Goal: Task Accomplishment & Management: Use online tool/utility

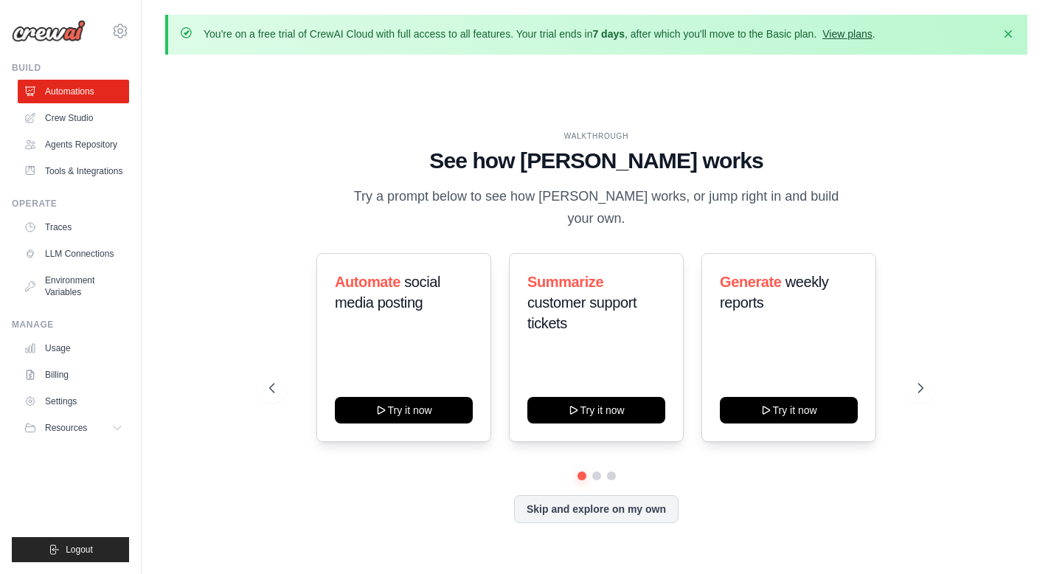
click at [871, 30] on link "View plans" at bounding box center [846, 34] width 49 height 12
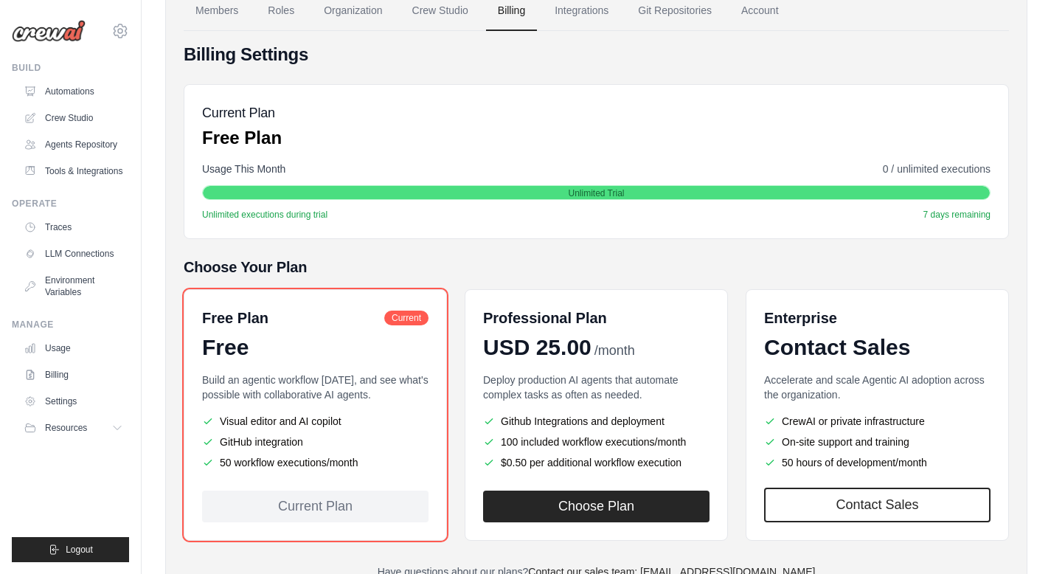
scroll to position [199, 0]
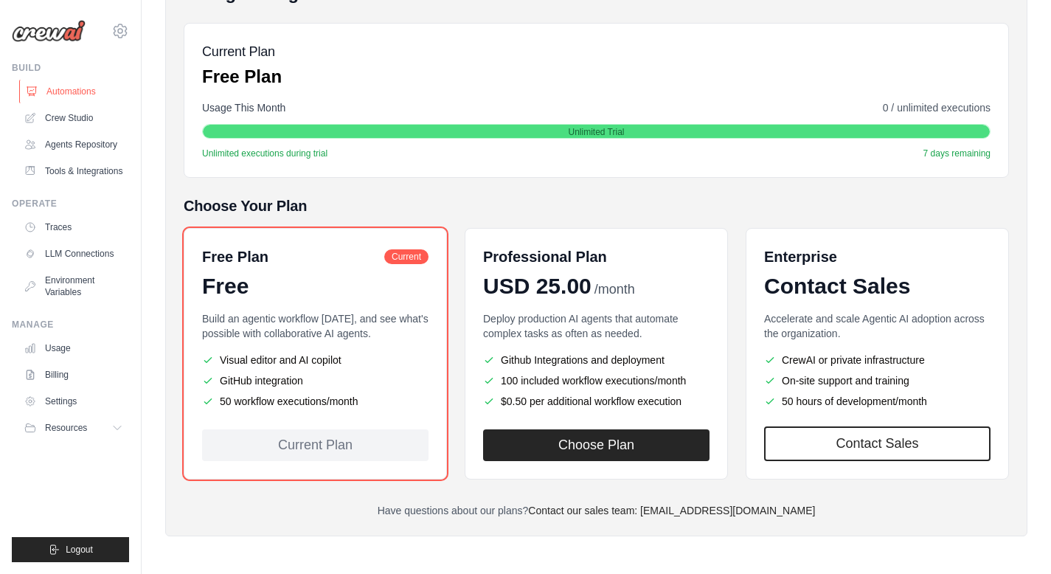
click at [84, 91] on link "Automations" at bounding box center [74, 92] width 111 height 24
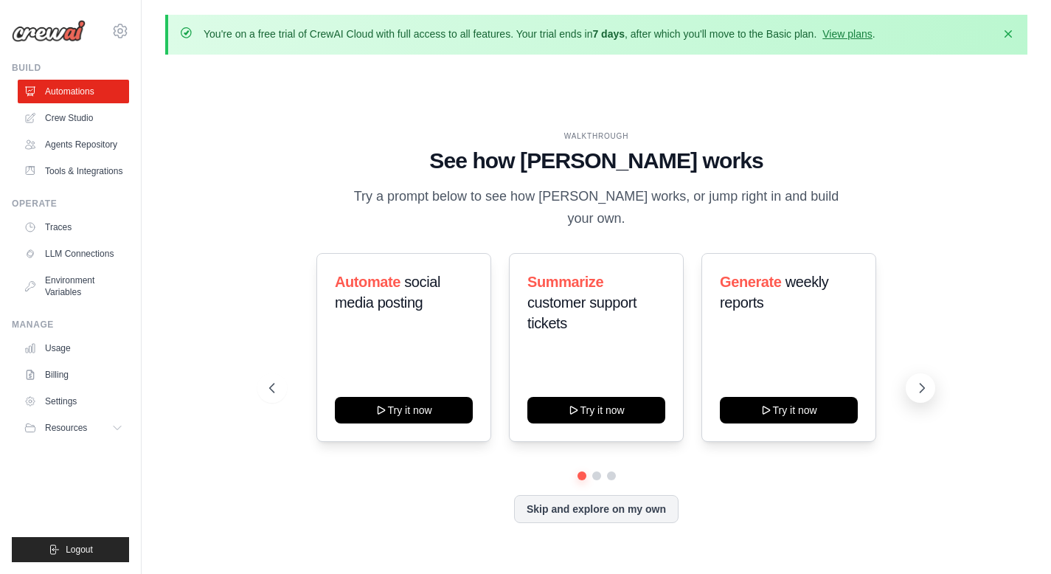
click at [920, 381] on icon at bounding box center [922, 388] width 15 height 15
click at [626, 499] on button "Skip and explore on my own" at bounding box center [596, 507] width 164 height 28
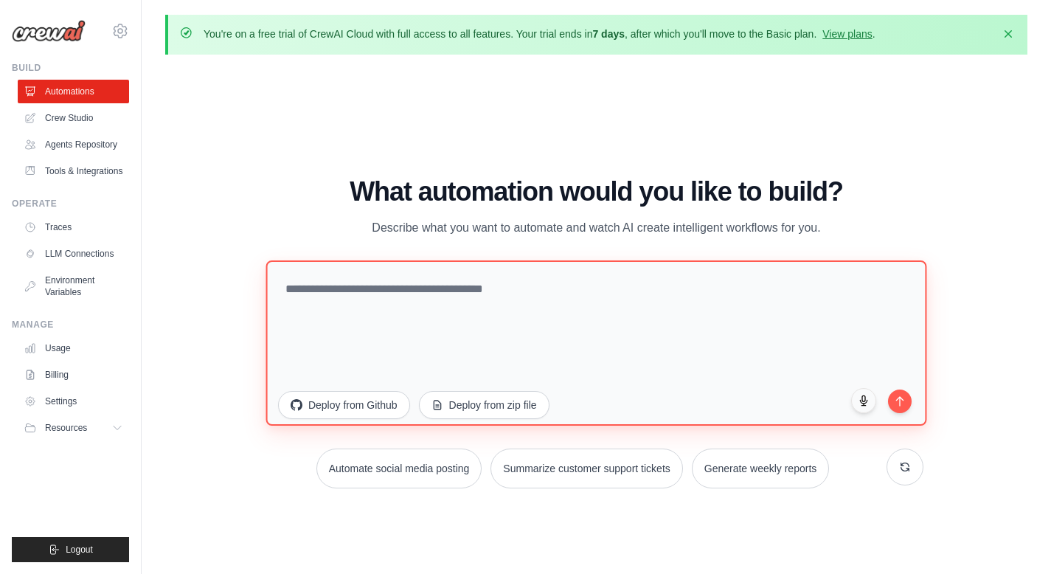
click at [521, 323] on textarea at bounding box center [596, 342] width 661 height 165
paste textarea "**********"
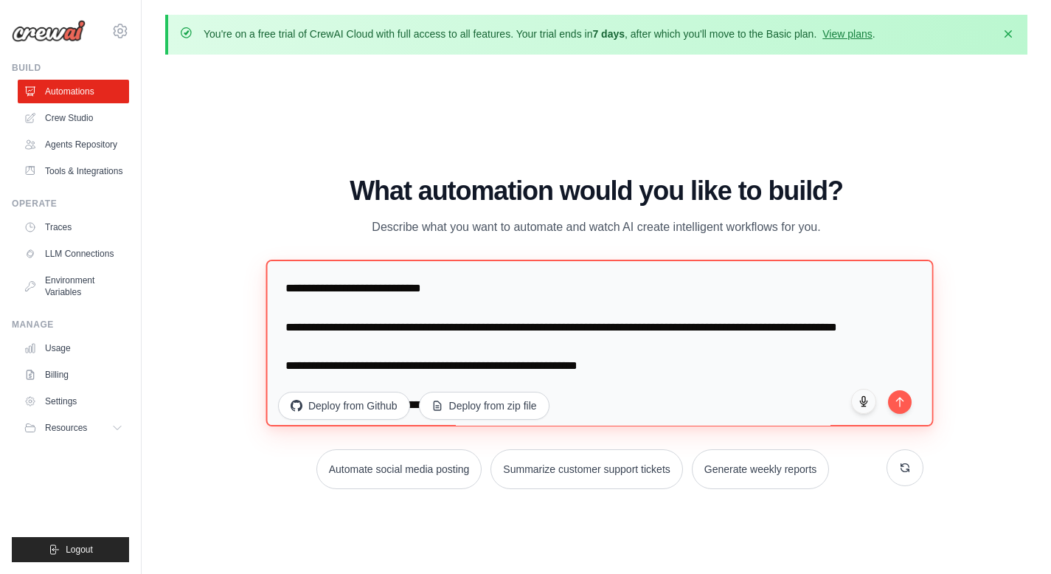
drag, startPoint x: 392, startPoint y: 292, endPoint x: 318, endPoint y: 288, distance: 73.9
click at [318, 288] on textarea at bounding box center [599, 343] width 667 height 167
paste textarea "**********"
drag, startPoint x: 536, startPoint y: 289, endPoint x: 431, endPoint y: 291, distance: 105.5
click at [431, 291] on textarea at bounding box center [599, 343] width 667 height 167
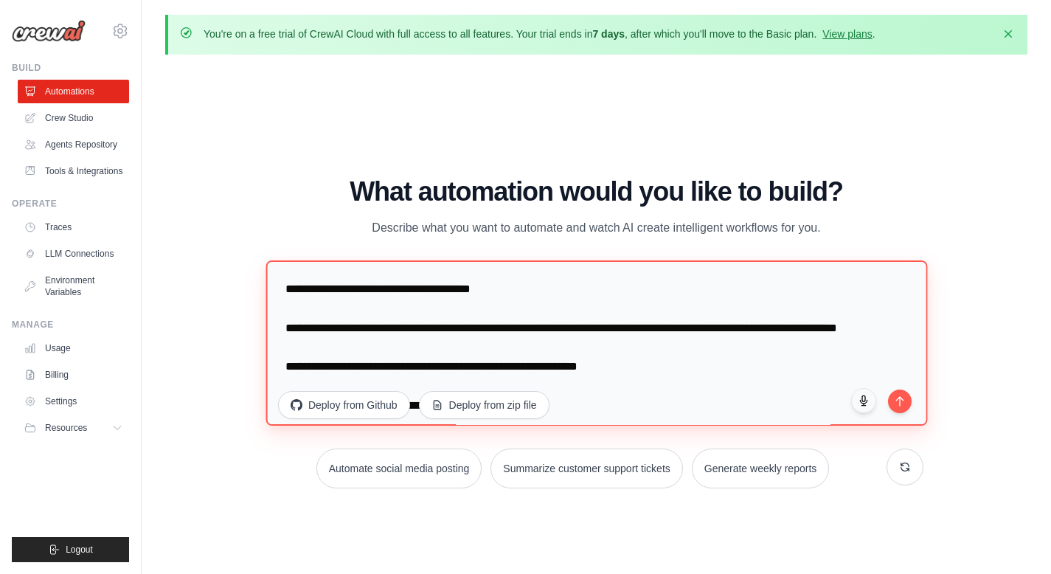
drag, startPoint x: 322, startPoint y: 291, endPoint x: 426, endPoint y: 293, distance: 103.3
click at [426, 293] on textarea at bounding box center [597, 342] width 662 height 165
click at [283, 372] on textarea at bounding box center [597, 342] width 662 height 165
drag, startPoint x: 389, startPoint y: 329, endPoint x: 314, endPoint y: 326, distance: 74.5
click at [314, 326] on textarea at bounding box center [597, 342] width 662 height 165
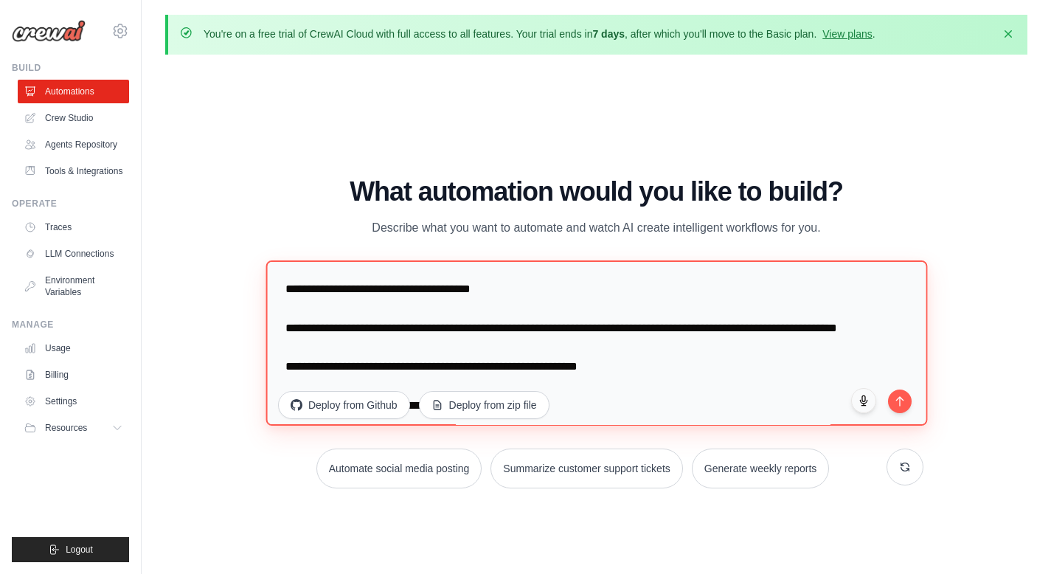
paste textarea
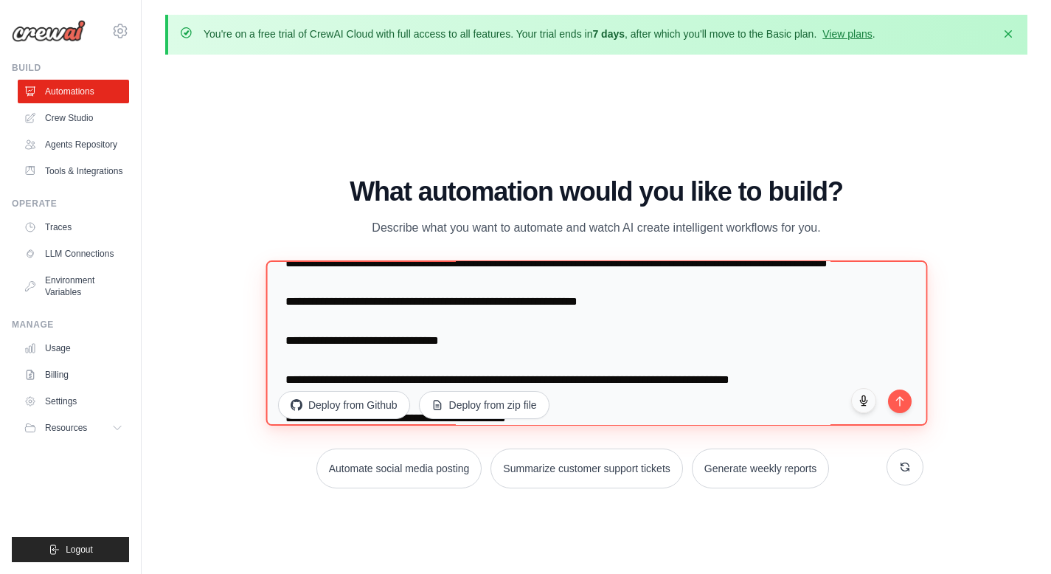
scroll to position [69, 0]
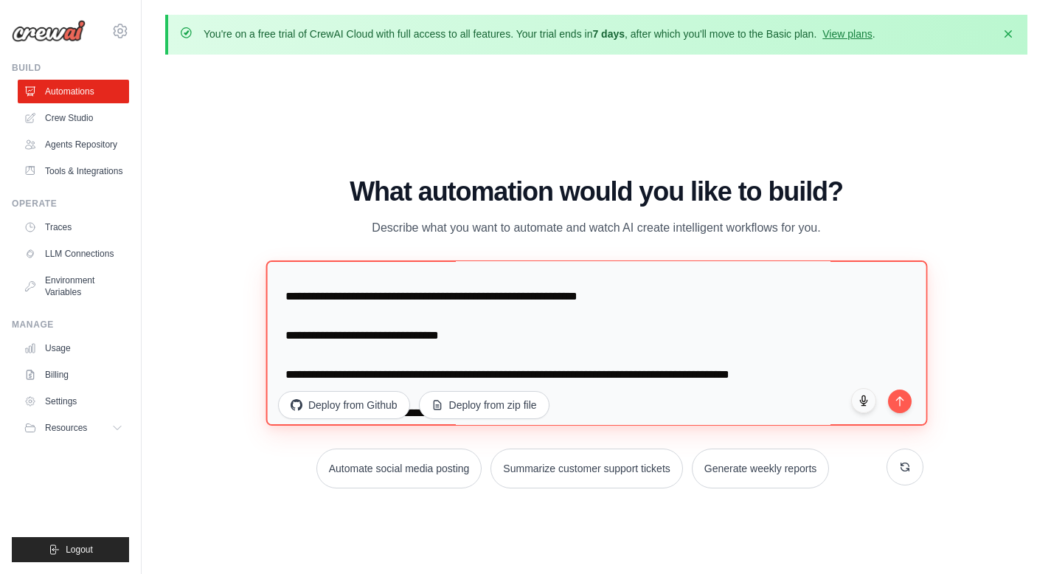
drag, startPoint x: 392, startPoint y: 316, endPoint x: 315, endPoint y: 317, distance: 76.7
click at [315, 317] on textarea at bounding box center [597, 342] width 662 height 165
paste textarea
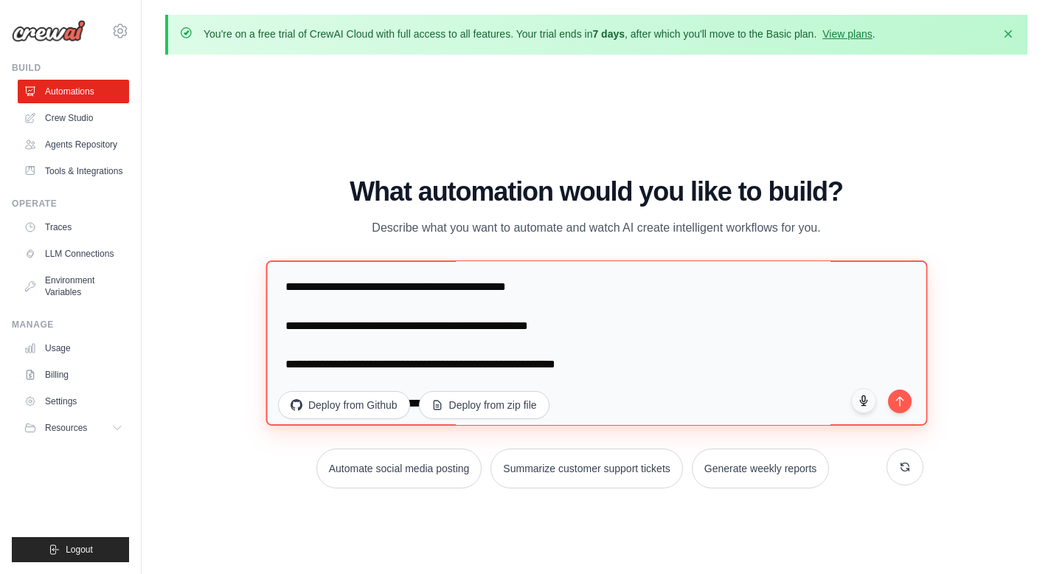
scroll to position [226, 0]
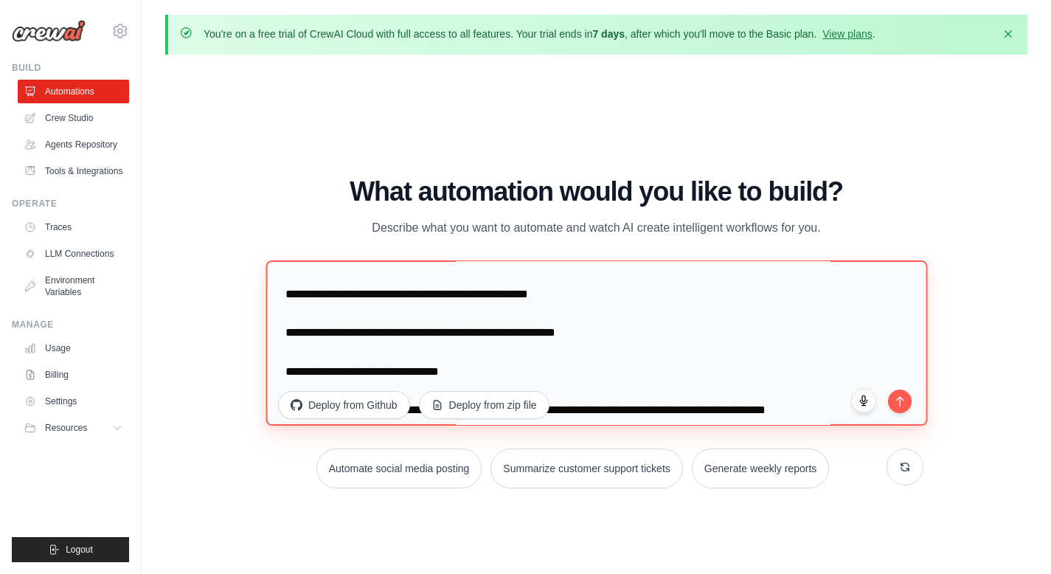
drag, startPoint x: 377, startPoint y: 277, endPoint x: 333, endPoint y: 277, distance: 43.5
click at [333, 277] on textarea at bounding box center [597, 342] width 662 height 165
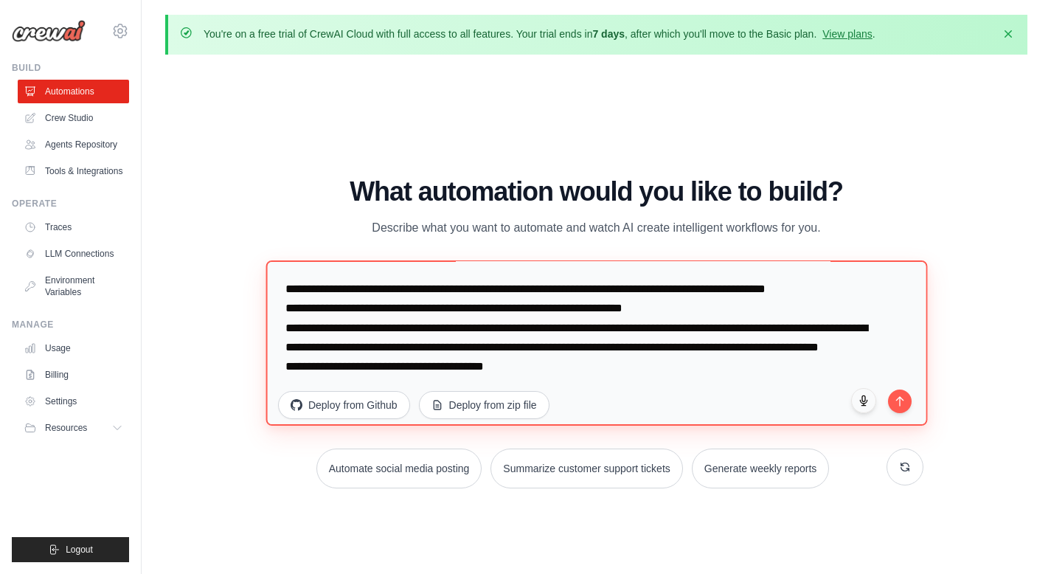
scroll to position [403, 0]
drag, startPoint x: 287, startPoint y: 289, endPoint x: 726, endPoint y: 296, distance: 439.6
click at [726, 296] on textarea at bounding box center [597, 342] width 662 height 165
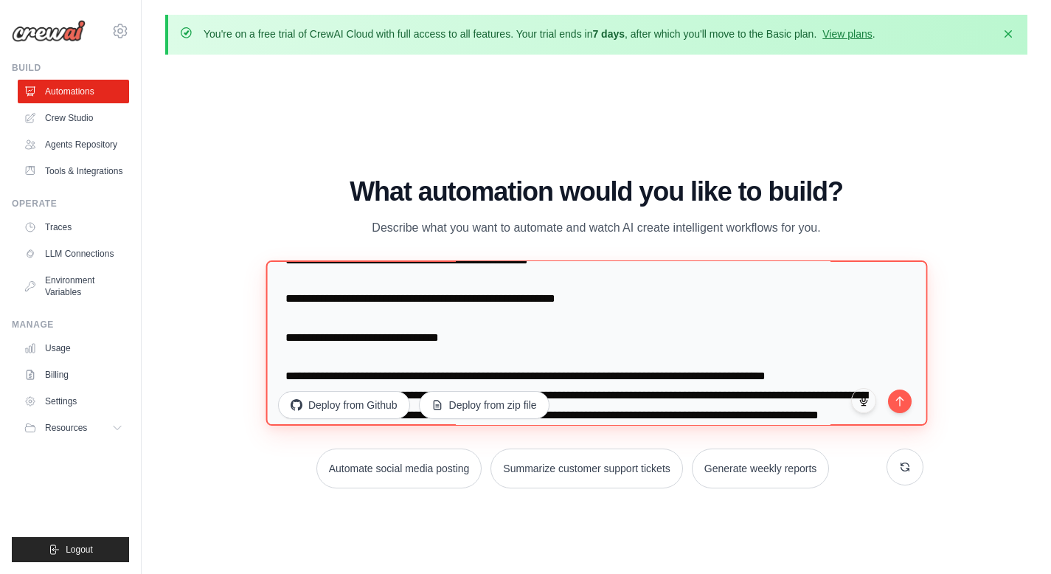
scroll to position [0, 0]
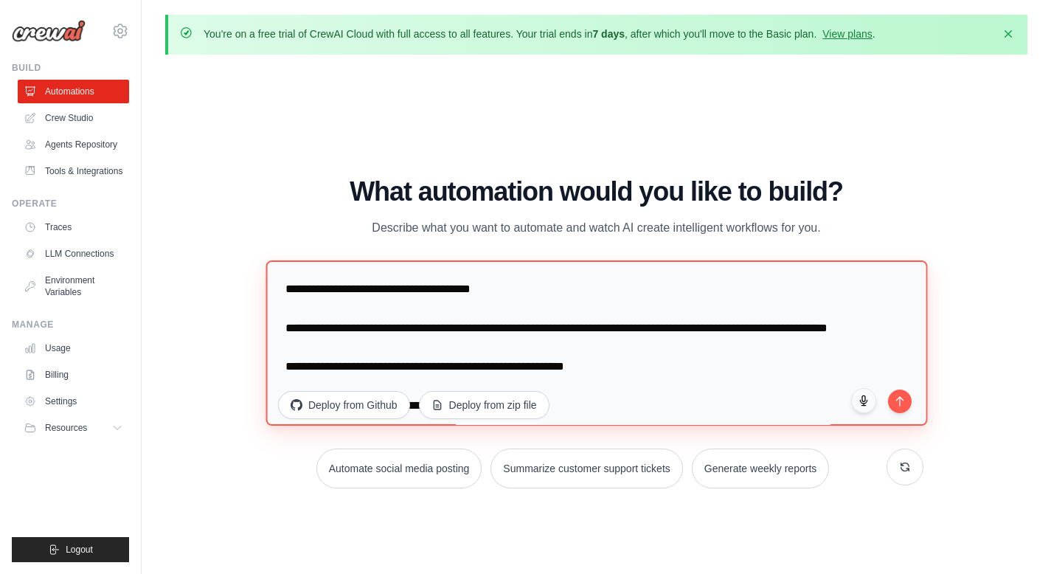
click at [479, 291] on textarea "**********" at bounding box center [597, 342] width 662 height 165
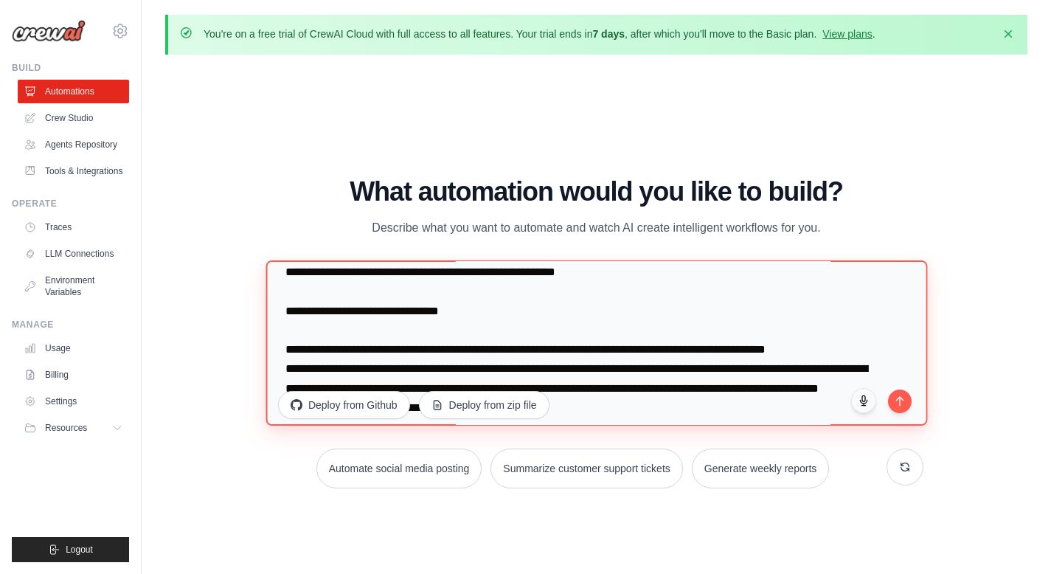
scroll to position [330, 0]
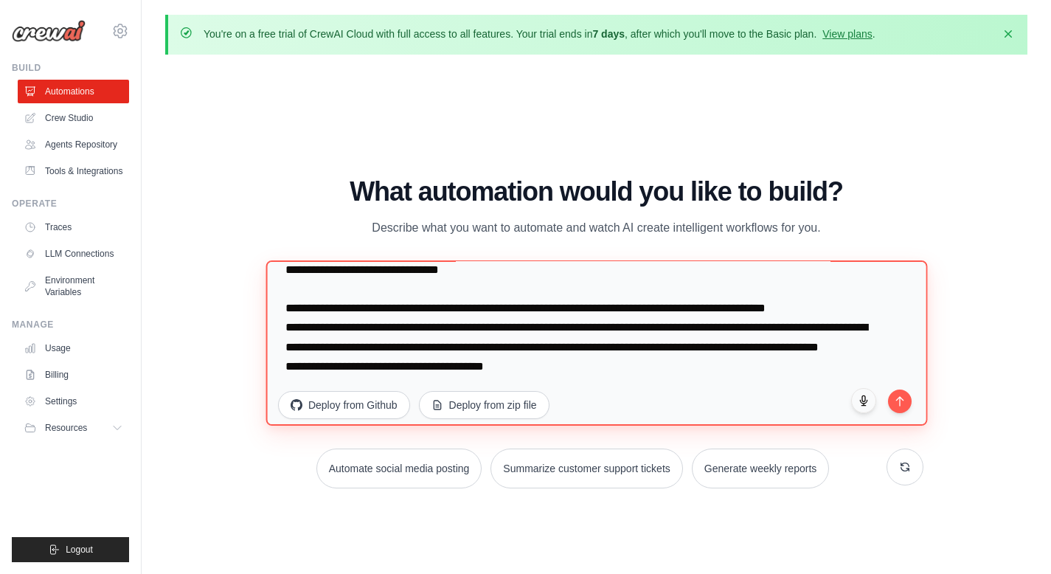
drag, startPoint x: 472, startPoint y: 341, endPoint x: 261, endPoint y: 328, distance: 211.4
click at [261, 328] on div "WALKTHROUGH See how CrewAI works Try a prompt below to see how CrewAI works, or…" at bounding box center [597, 338] width 690 height 323
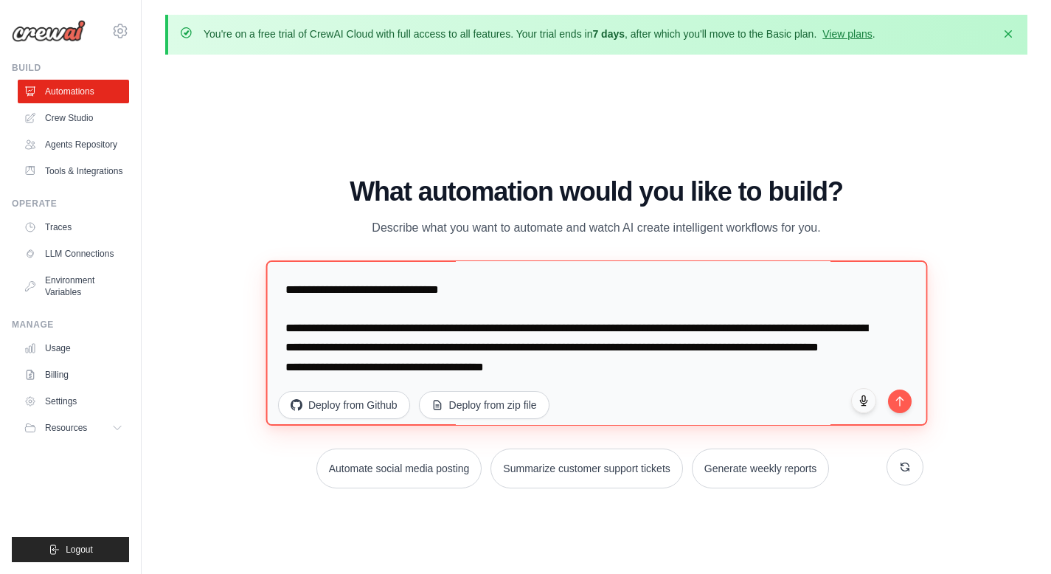
scroll to position [344, 0]
drag, startPoint x: 525, startPoint y: 367, endPoint x: 390, endPoint y: 372, distance: 135.1
click at [391, 372] on textarea "**********" at bounding box center [597, 342] width 662 height 165
click at [492, 276] on textarea "**********" at bounding box center [597, 342] width 662 height 165
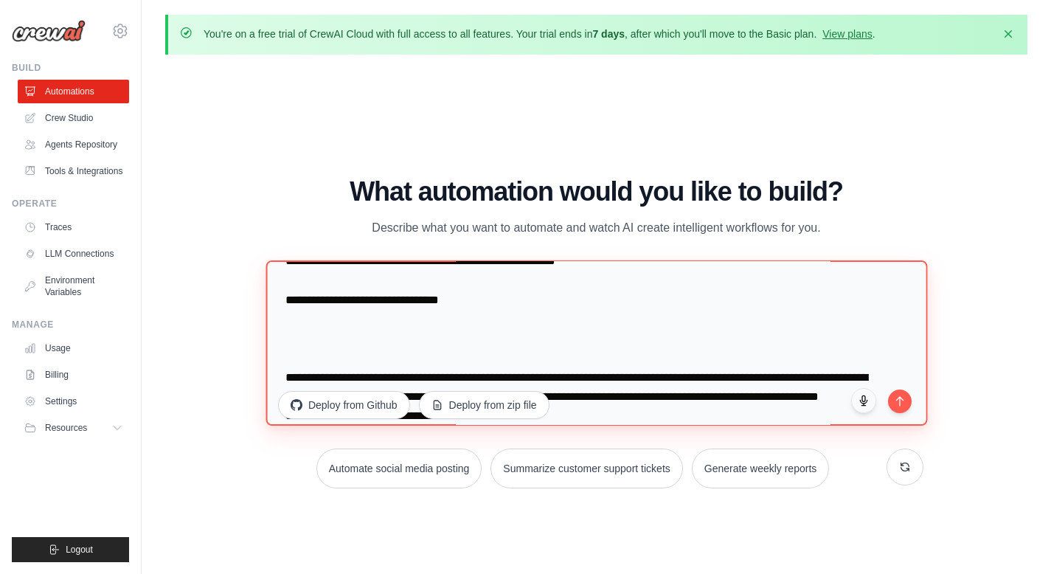
scroll to position [295, 0]
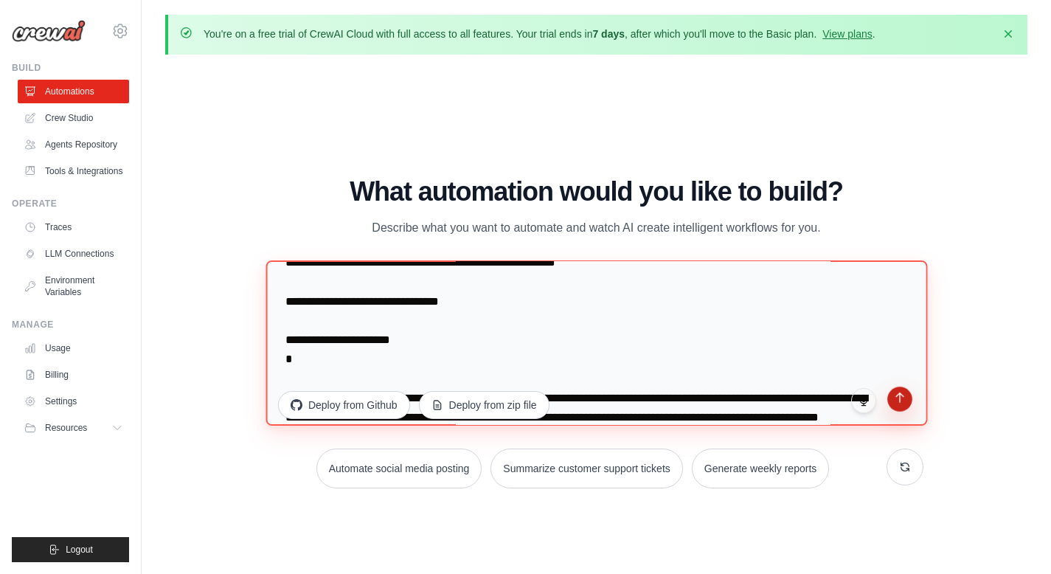
type textarea "**********"
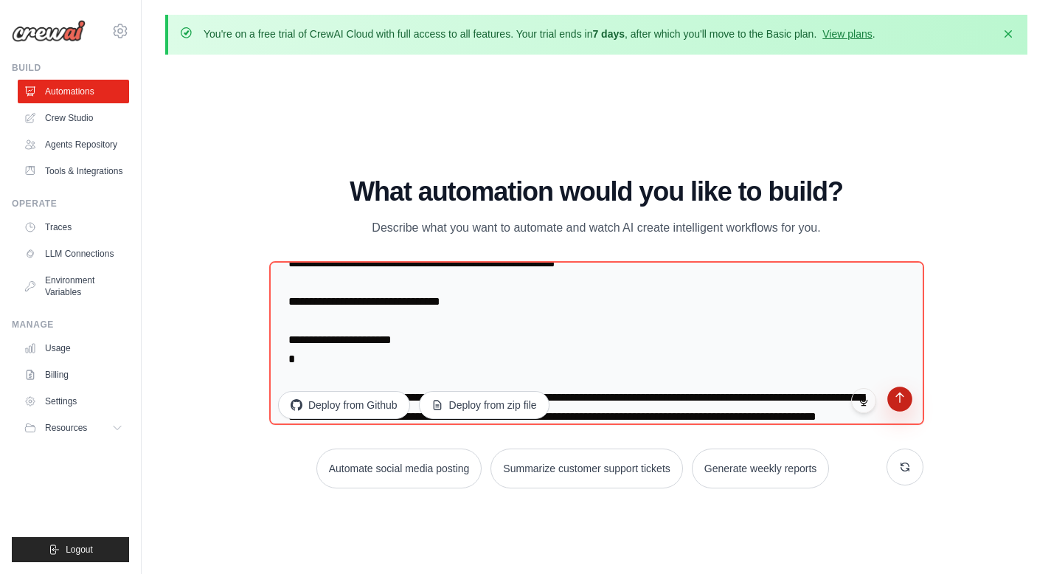
click at [895, 403] on icon "submit" at bounding box center [900, 398] width 13 height 13
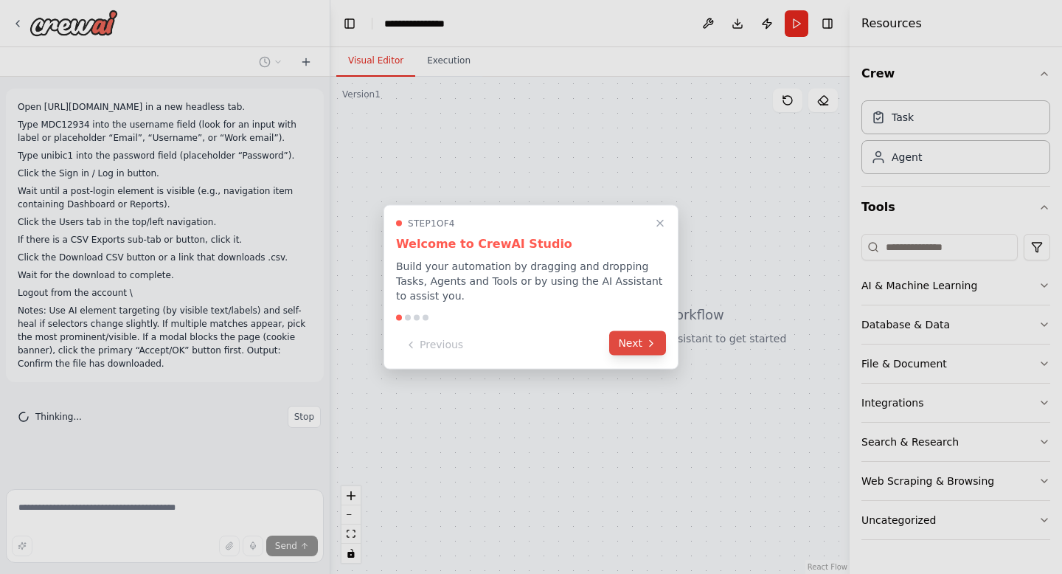
click at [639, 346] on button "Next" at bounding box center [637, 343] width 57 height 24
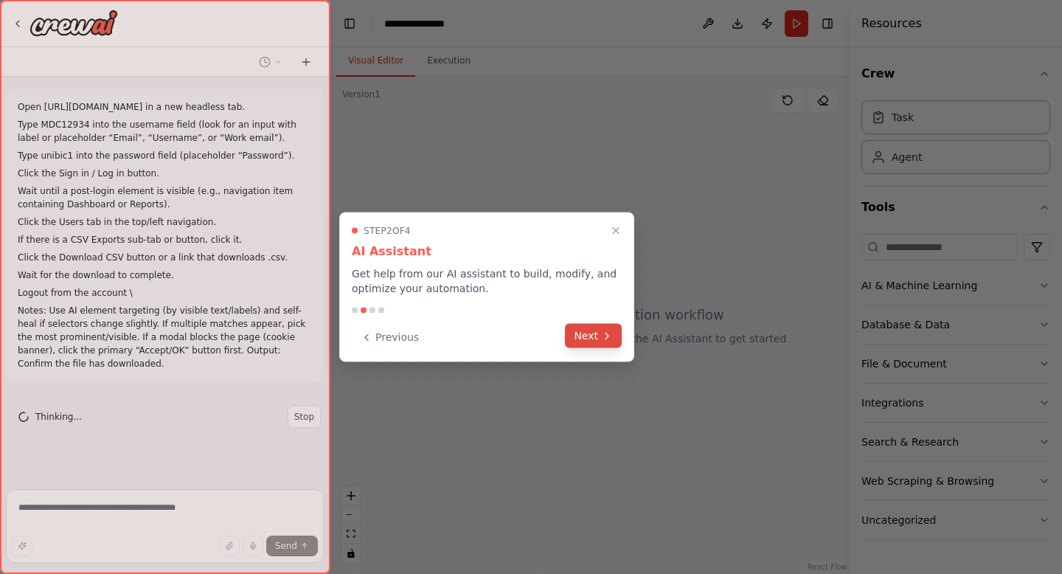
click at [617, 343] on button "Next" at bounding box center [593, 336] width 57 height 24
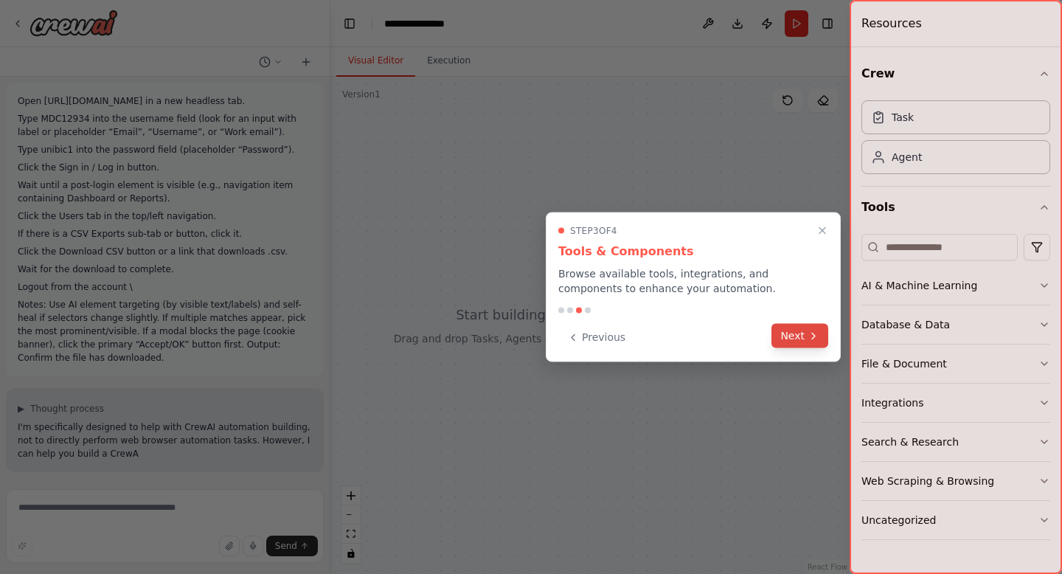
click at [805, 336] on button "Next" at bounding box center [799, 336] width 57 height 24
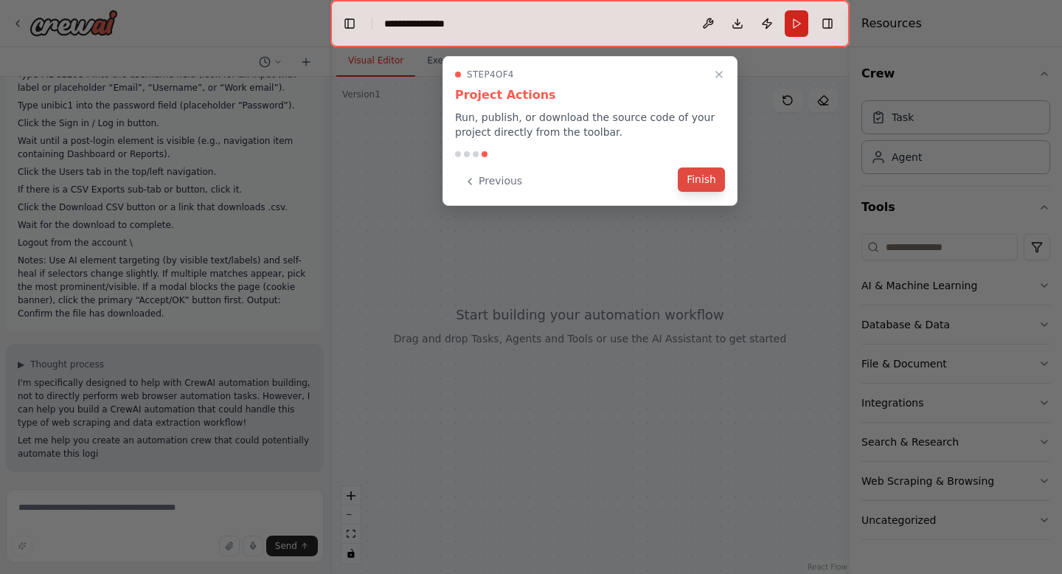
click at [707, 175] on button "Finish" at bounding box center [701, 179] width 47 height 24
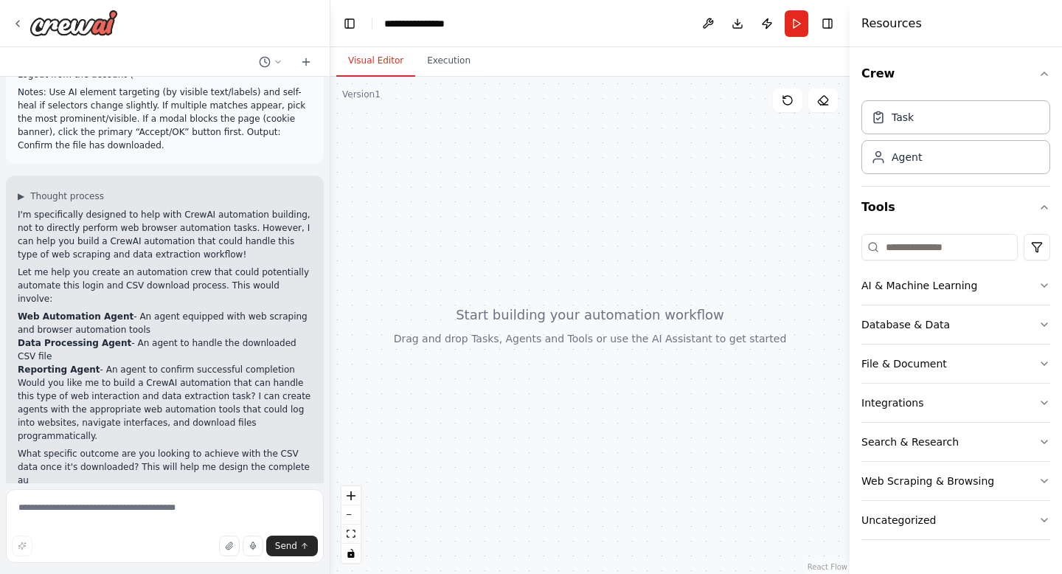
scroll to position [232, 0]
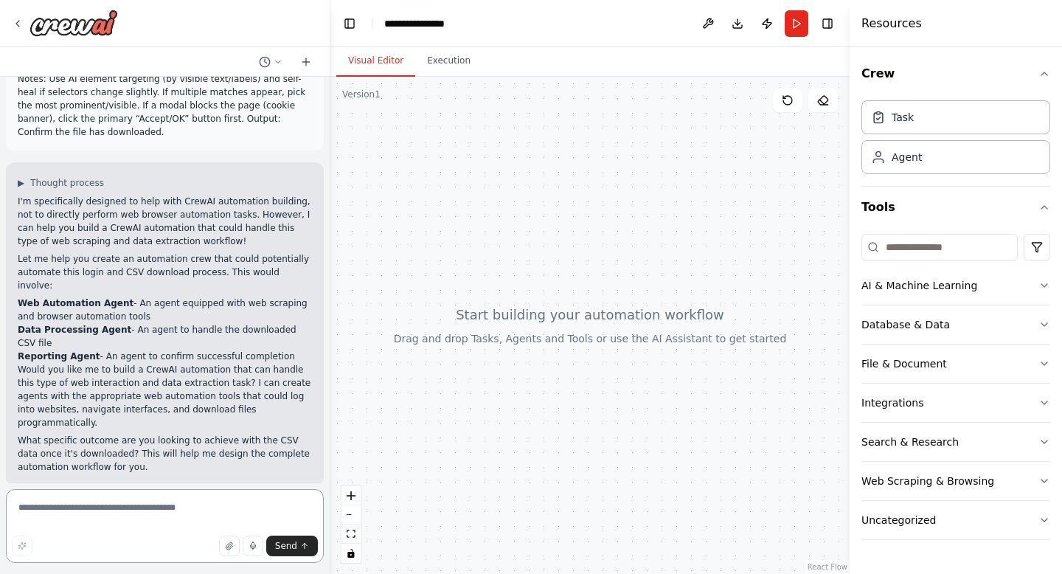
click at [175, 504] on textarea at bounding box center [165, 526] width 318 height 74
type textarea "**********"
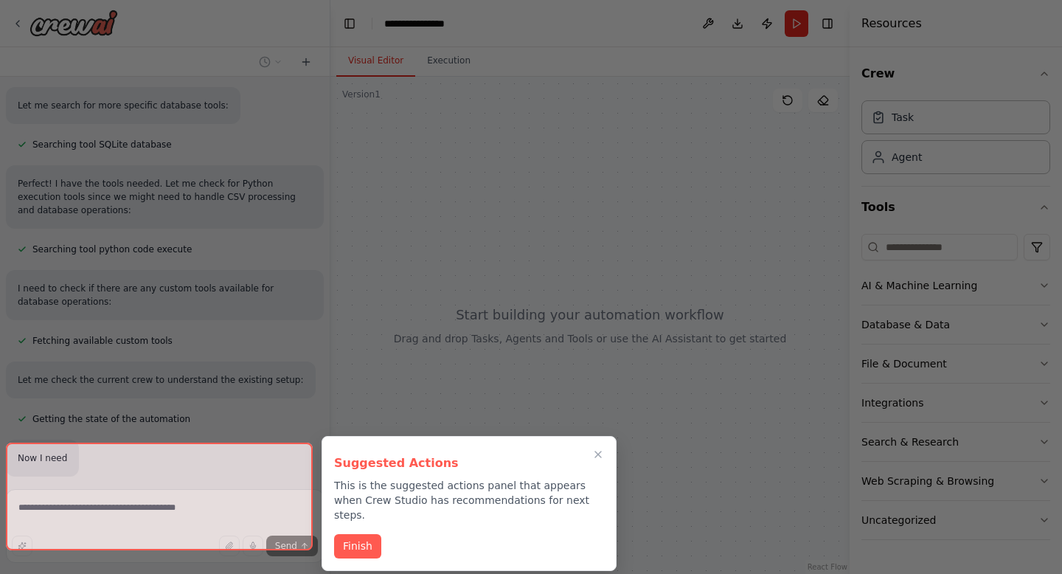
scroll to position [985, 0]
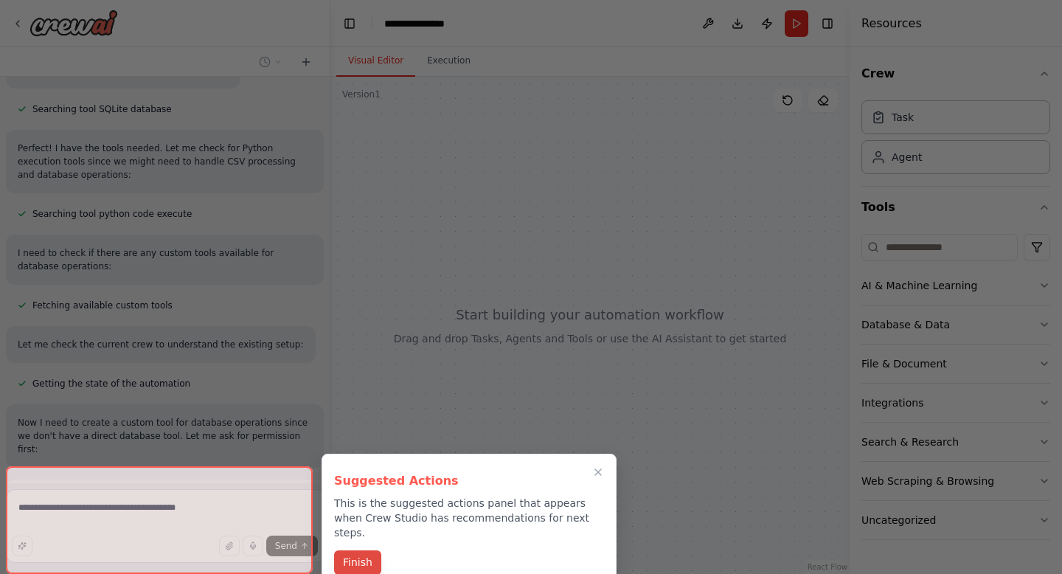
click at [354, 561] on div "Suggested Actions This is the suggested actions panel that appears when Crew St…" at bounding box center [469, 521] width 295 height 135
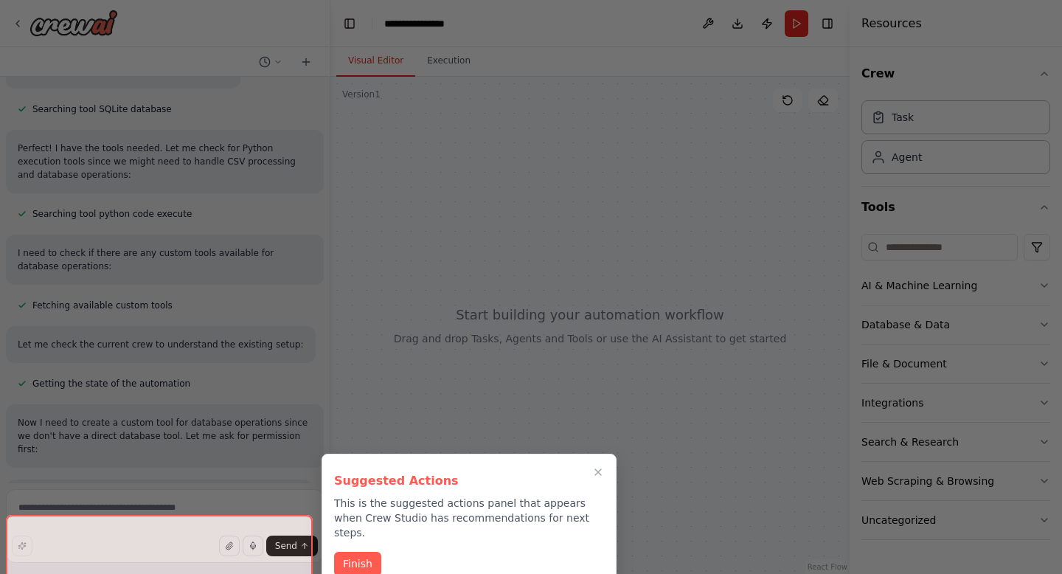
click at [353, 552] on button "Finish" at bounding box center [357, 564] width 47 height 24
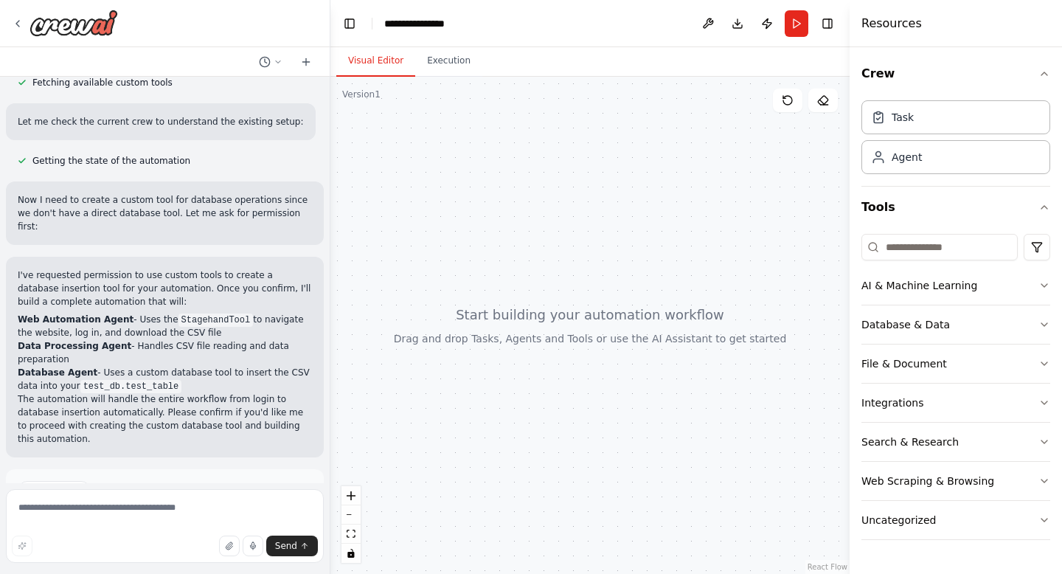
scroll to position [1300, 0]
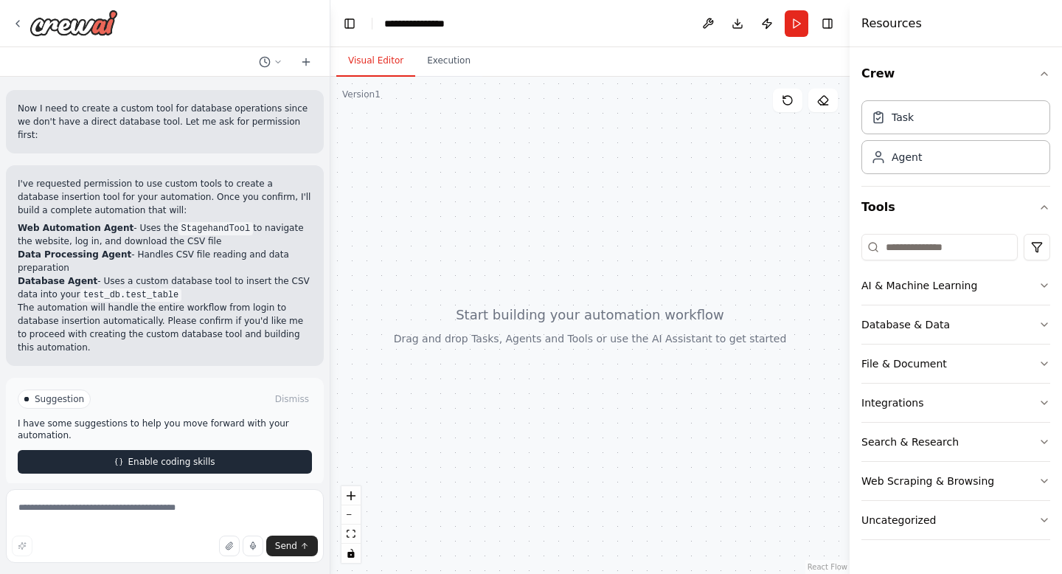
click at [224, 450] on button "Enable coding skills" at bounding box center [165, 462] width 294 height 24
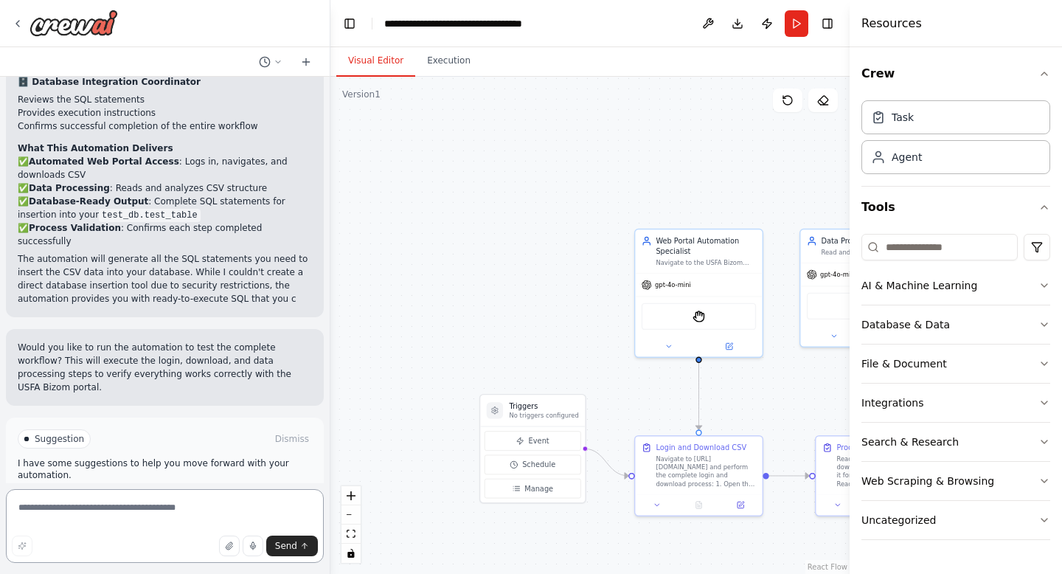
scroll to position [2716, 0]
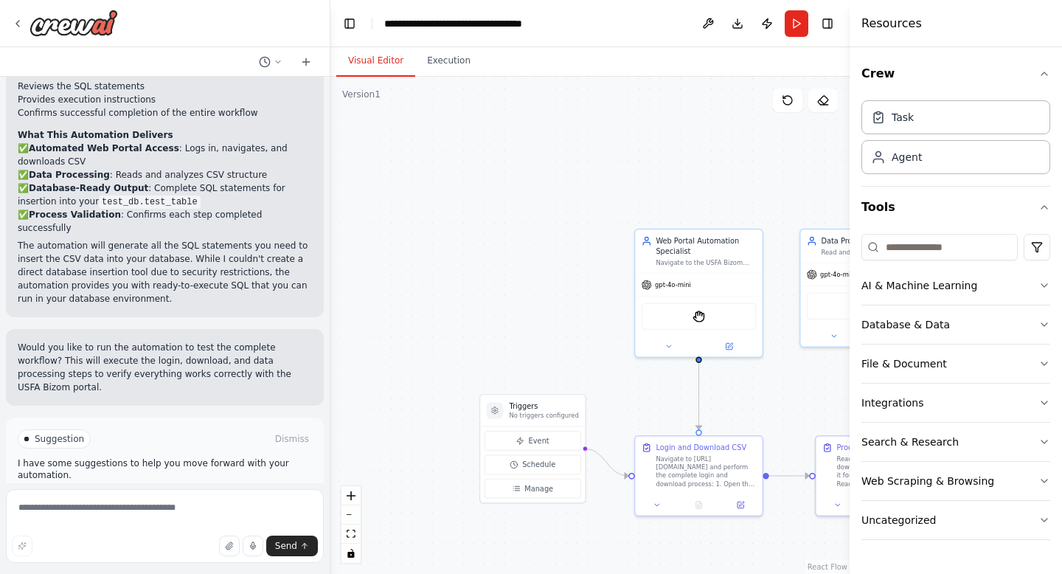
click at [194, 490] on button "Run Automation" at bounding box center [165, 502] width 294 height 24
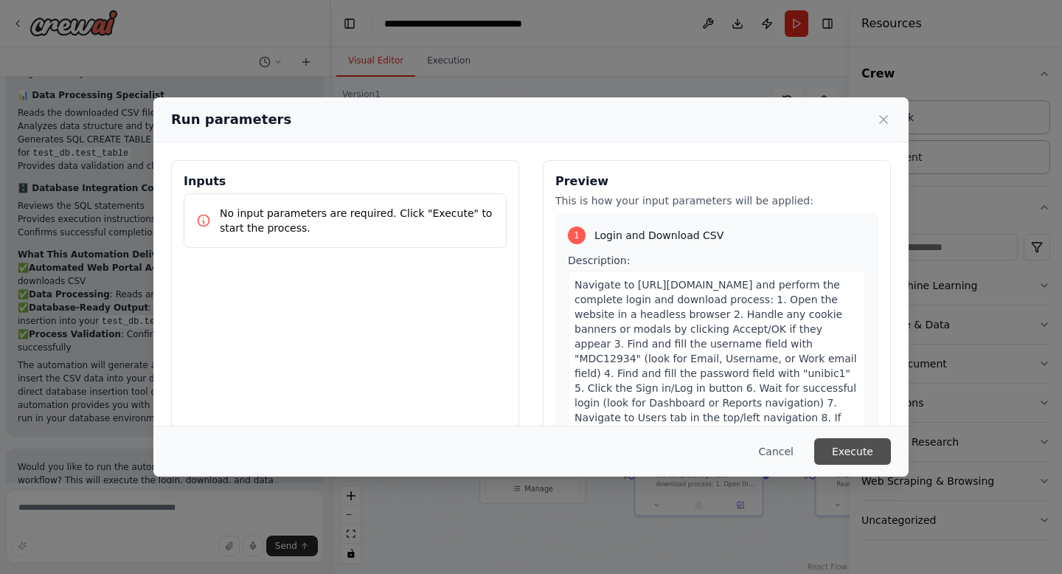
click at [869, 443] on button "Execute" at bounding box center [852, 451] width 77 height 27
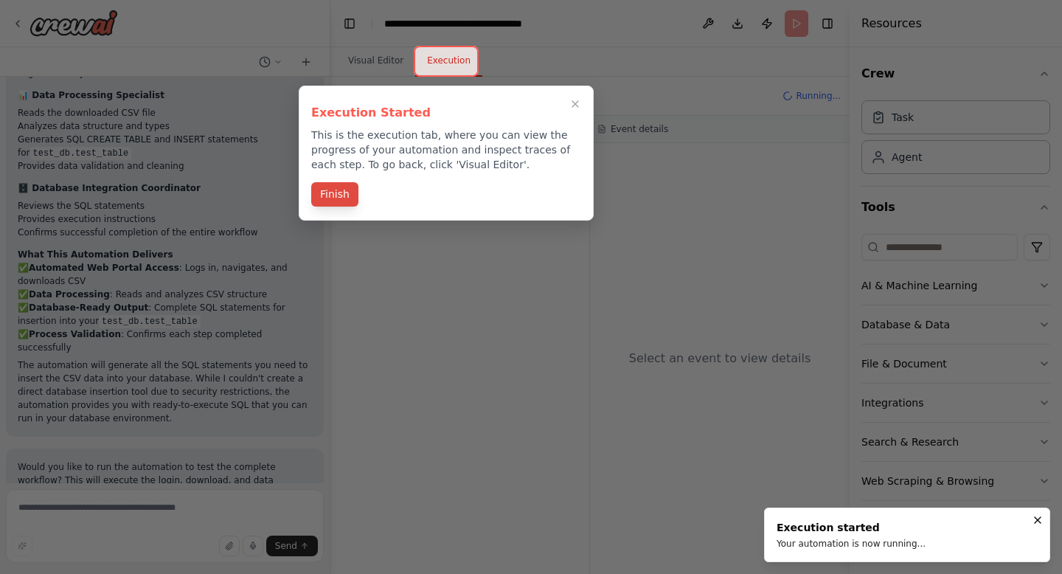
click at [340, 196] on button "Finish" at bounding box center [334, 194] width 47 height 24
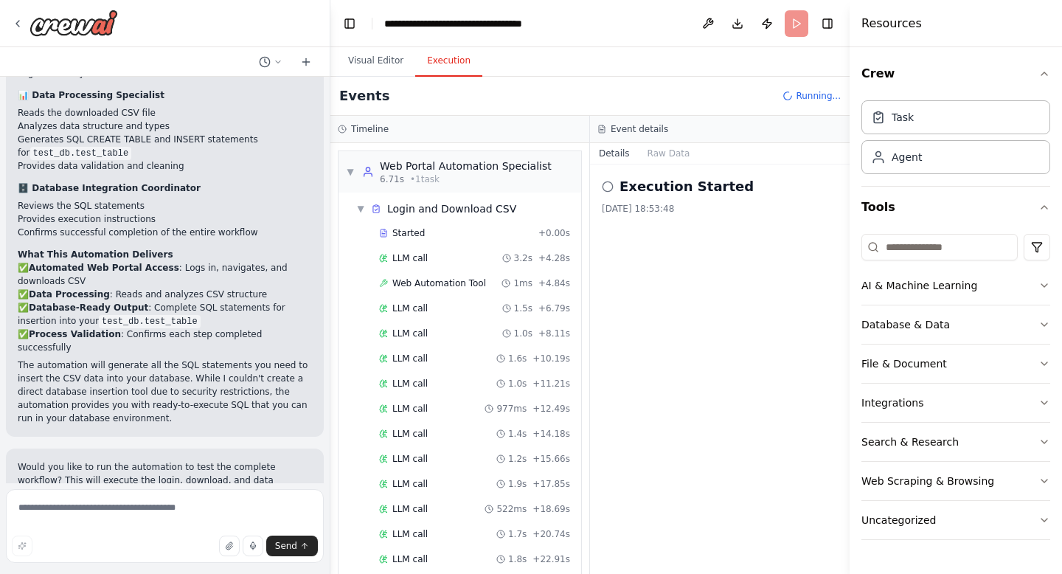
scroll to position [571, 0]
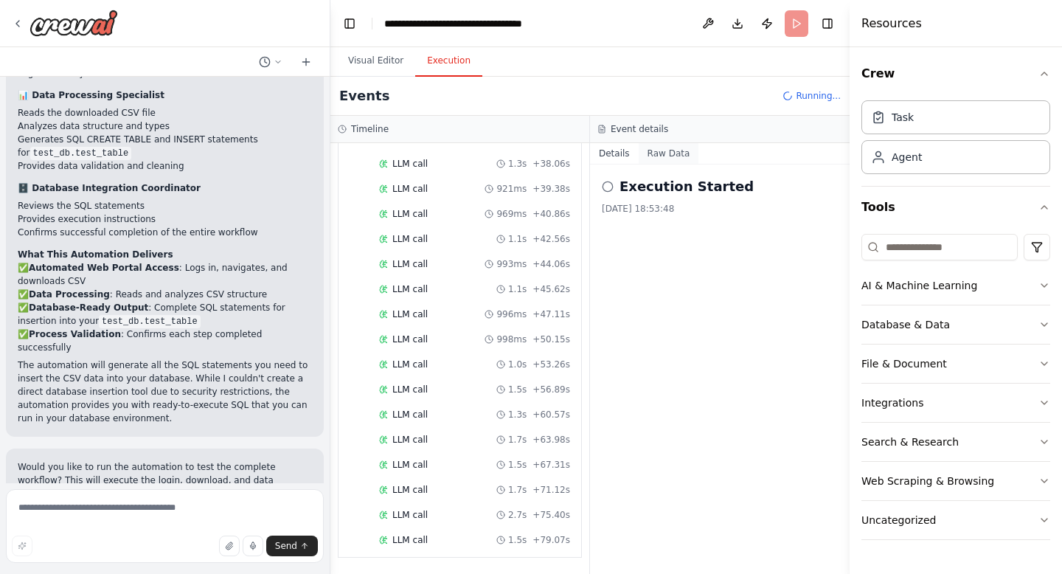
click at [670, 153] on button "Raw Data" at bounding box center [669, 153] width 60 height 21
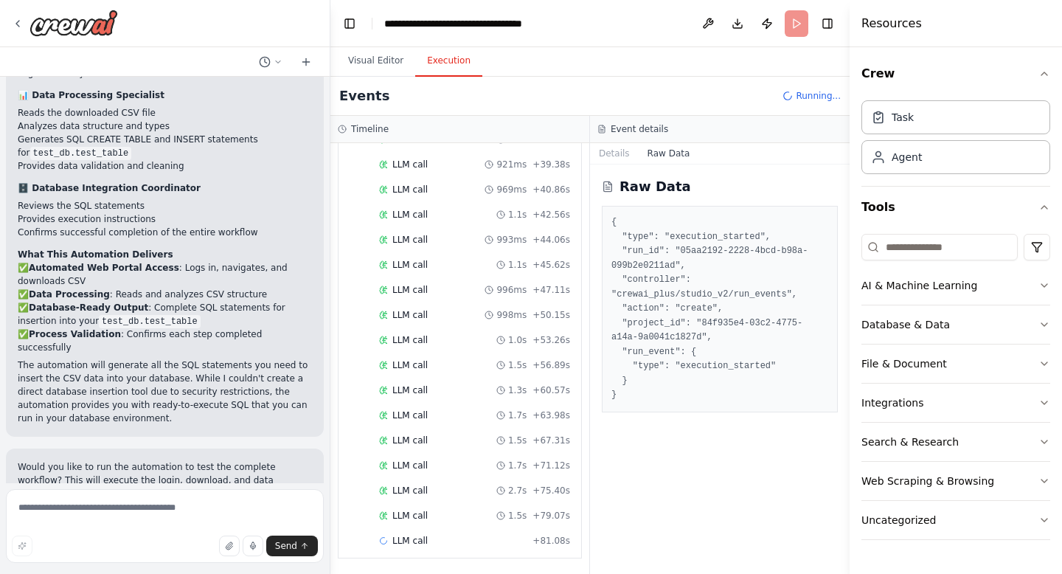
scroll to position [596, 0]
click at [484, 379] on div "LLM call 1.3s + 60.57s" at bounding box center [474, 389] width 201 height 22
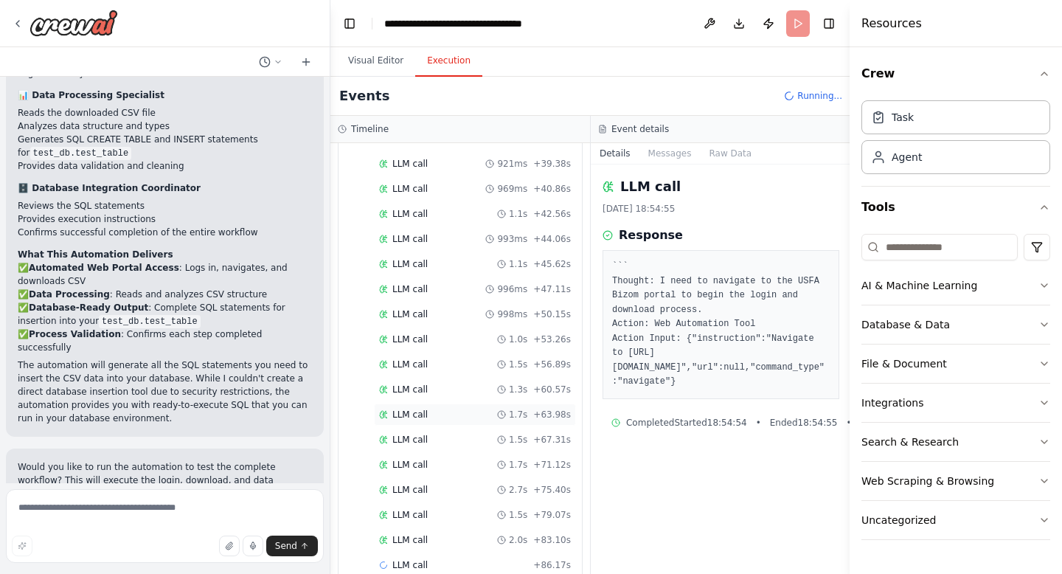
click at [502, 409] on div "LLM call 1.7s + 63.98s" at bounding box center [475, 415] width 192 height 12
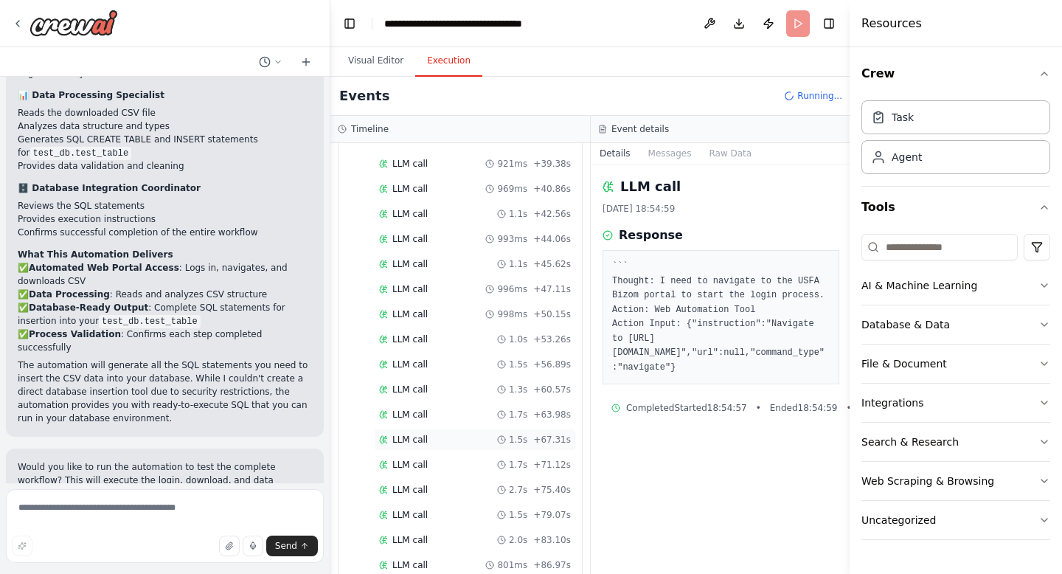
click at [502, 435] on div "LLM call 1.5s + 67.31s" at bounding box center [475, 440] width 192 height 12
click at [533, 476] on div "Started + 0.00s LLM call 3.2s + 4.28s Web Automation Tool 1ms + 4.84s LLM call …" at bounding box center [466, 115] width 232 height 978
click at [451, 552] on div "Started + 0.00s LLM call 3.2s + 4.28s Web Automation Tool 1ms + 4.84s LLM call …" at bounding box center [466, 52] width 232 height 1003
click at [441, 540] on div "LLM call 1.3s + 97.16s" at bounding box center [475, 540] width 192 height 12
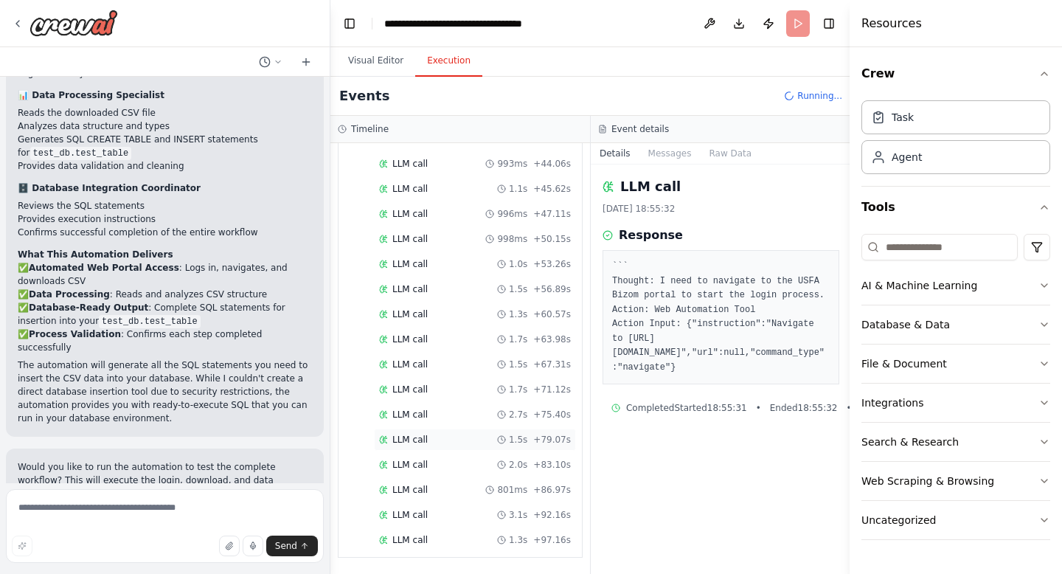
click at [556, 438] on span "+ 79.07s" at bounding box center [552, 440] width 38 height 12
click at [549, 468] on div "2.0s + 83.10s" at bounding box center [534, 465] width 74 height 12
click at [527, 488] on span "801ms" at bounding box center [512, 490] width 30 height 12
click at [527, 511] on span "3.1s" at bounding box center [518, 515] width 18 height 12
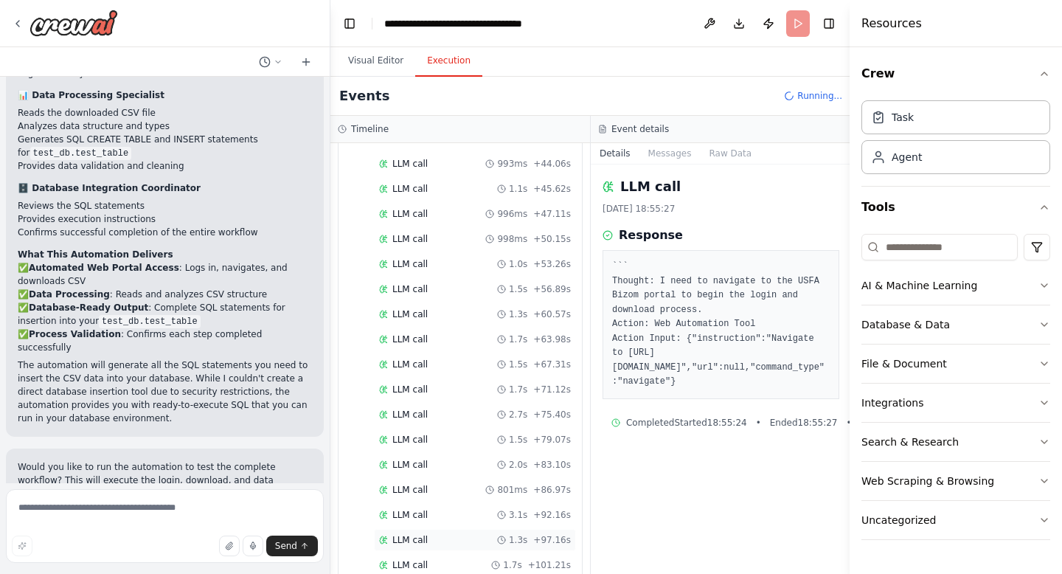
click at [527, 538] on span "1.3s" at bounding box center [518, 540] width 18 height 12
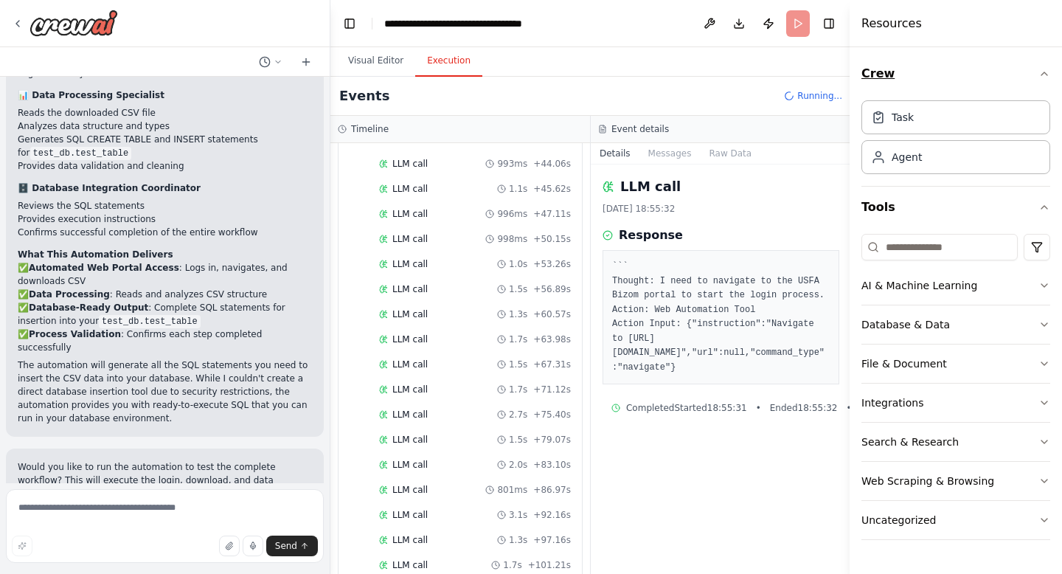
click at [1044, 63] on button "Crew" at bounding box center [955, 73] width 189 height 41
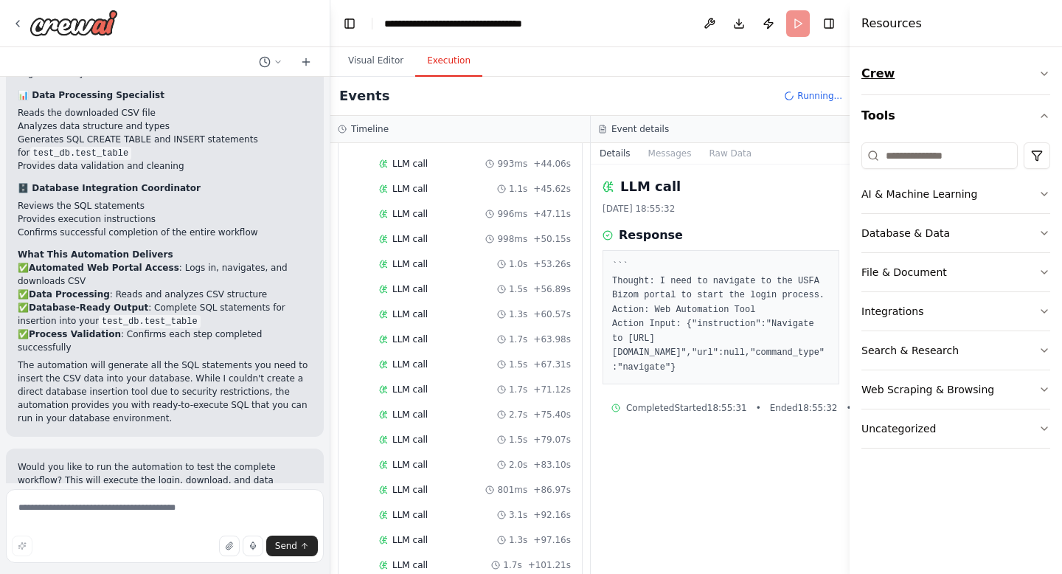
click at [1044, 63] on button "Crew" at bounding box center [955, 73] width 189 height 41
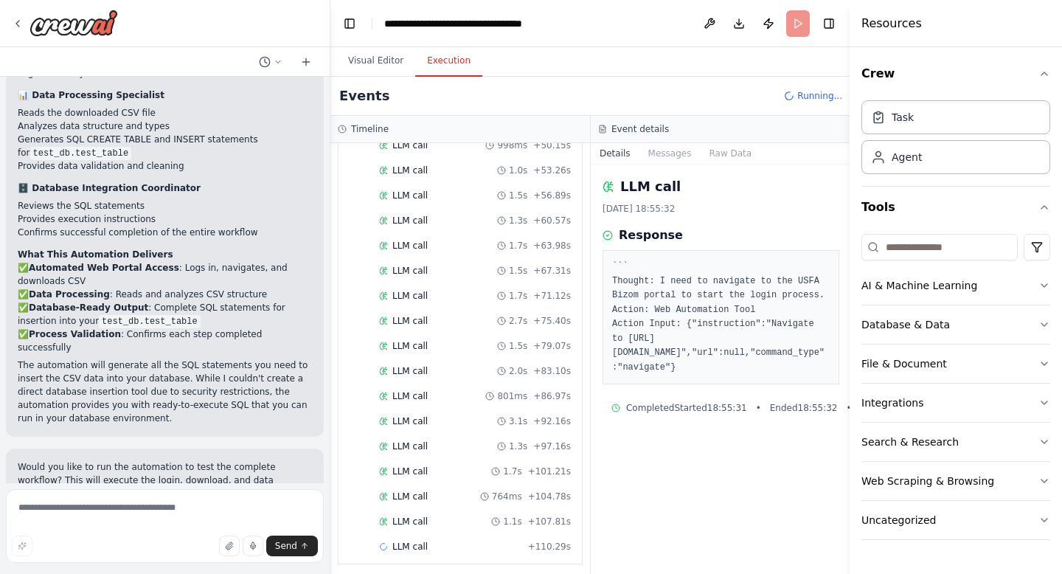
scroll to position [771, 0]
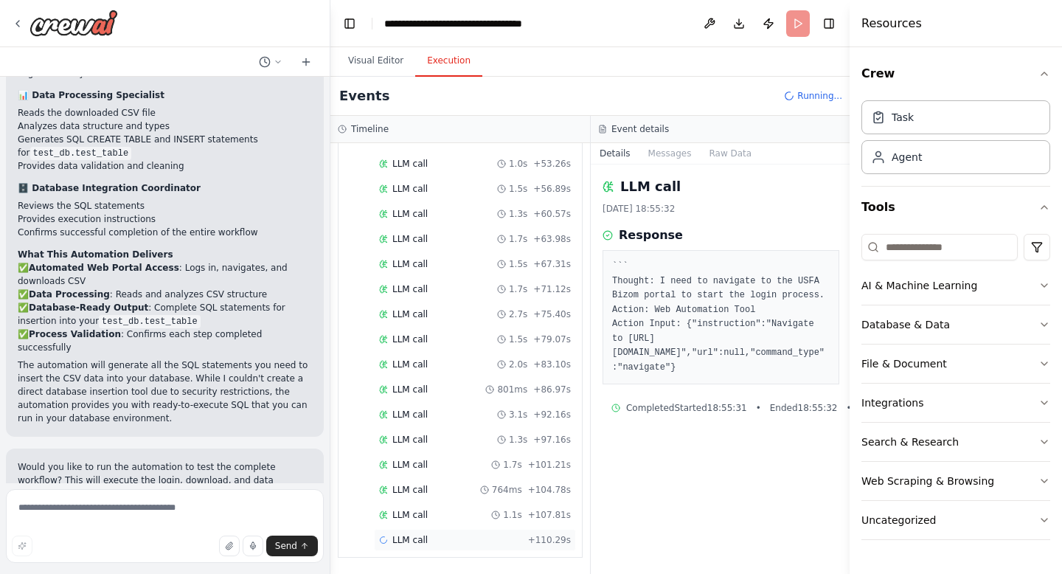
click at [471, 535] on div "LLM call + 110.29s" at bounding box center [475, 540] width 192 height 12
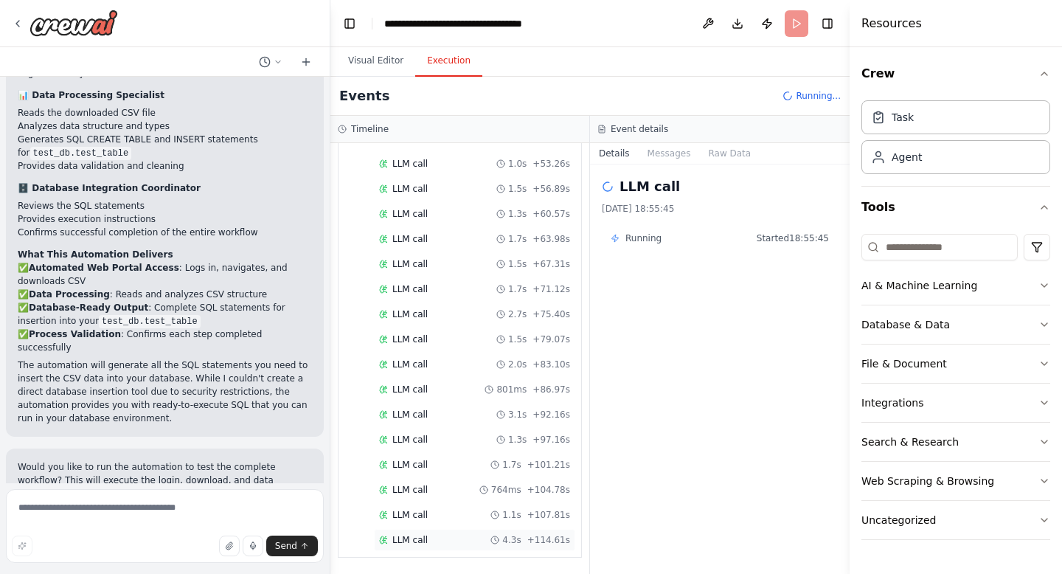
click at [502, 535] on span "4.3s" at bounding box center [511, 540] width 18 height 12
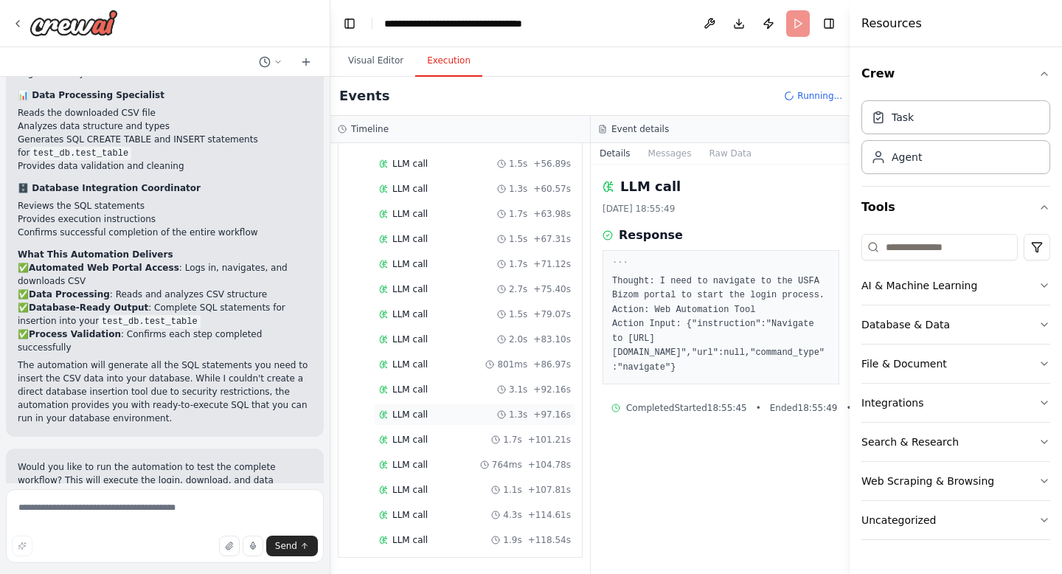
scroll to position [0, 0]
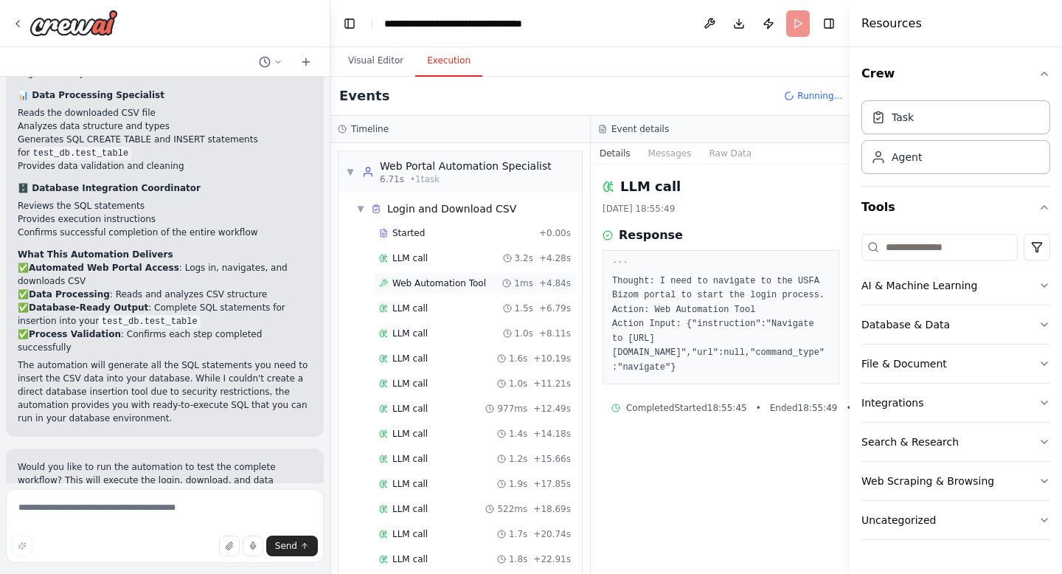
click at [476, 280] on span "Web Automation Tool" at bounding box center [439, 283] width 94 height 12
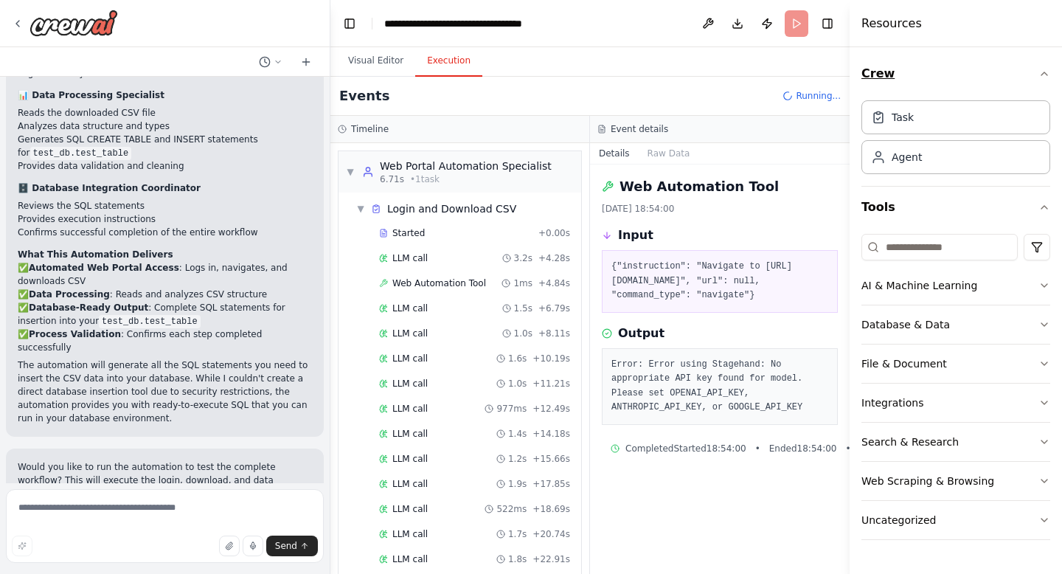
click at [1047, 75] on icon "button" at bounding box center [1044, 74] width 12 height 12
